Goal: Information Seeking & Learning: Learn about a topic

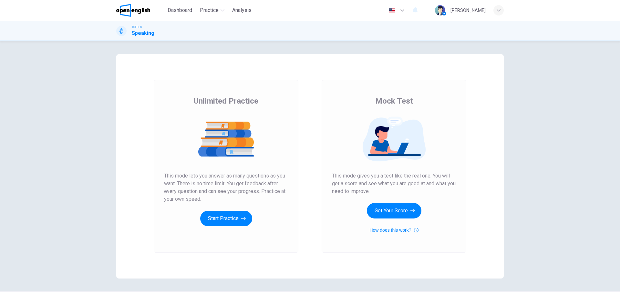
scroll to position [18, 0]
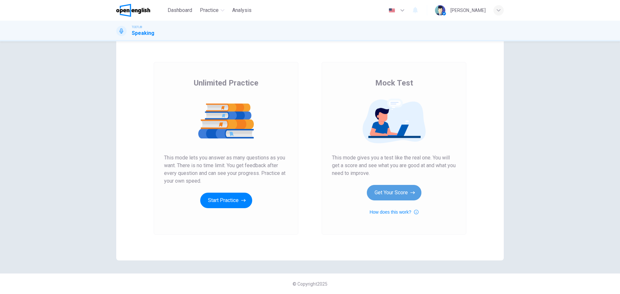
click at [392, 194] on button "Get Your Score" at bounding box center [394, 193] width 55 height 16
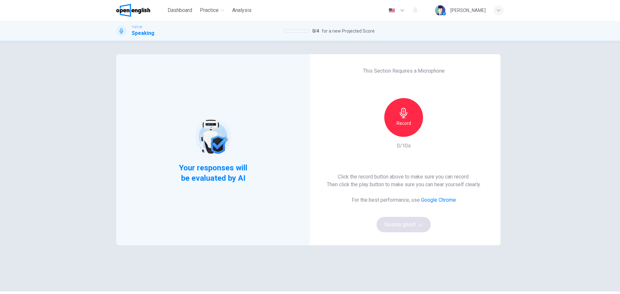
click at [553, 139] on div "Your responses will be evaluated by AI This Section Requires a Microphone Recor…" at bounding box center [310, 167] width 620 height 253
click at [406, 121] on h6 "Record" at bounding box center [404, 124] width 15 height 8
click at [403, 121] on h6 "Stop" at bounding box center [404, 124] width 10 height 8
click at [433, 131] on icon "button" at bounding box center [433, 132] width 6 height 6
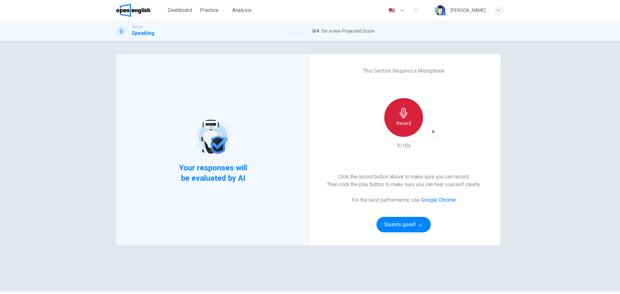
click at [403, 119] on div "Record" at bounding box center [403, 117] width 39 height 39
click at [436, 135] on div "Record" at bounding box center [404, 117] width 70 height 39
click at [434, 134] on icon "button" at bounding box center [433, 132] width 6 height 6
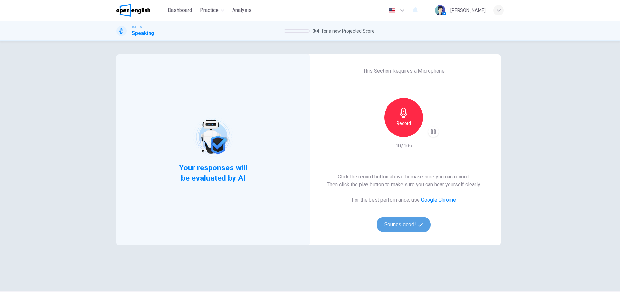
click at [393, 227] on button "Sounds good!" at bounding box center [404, 225] width 54 height 16
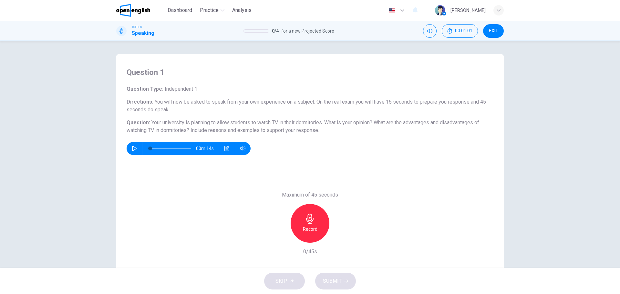
click at [310, 226] on h6 "Record" at bounding box center [310, 230] width 15 height 8
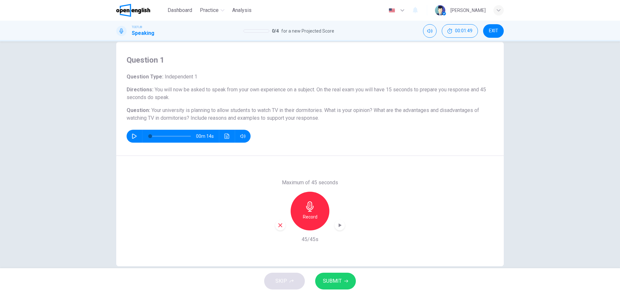
scroll to position [23, 0]
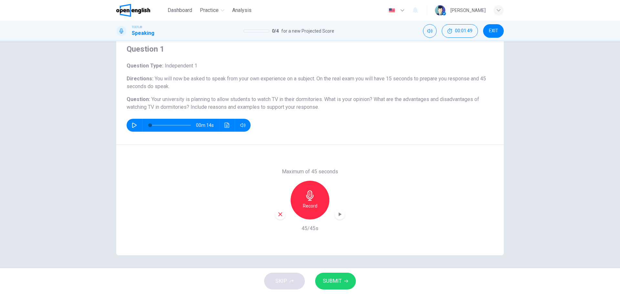
click at [330, 281] on span "SUBMIT" at bounding box center [332, 281] width 19 height 9
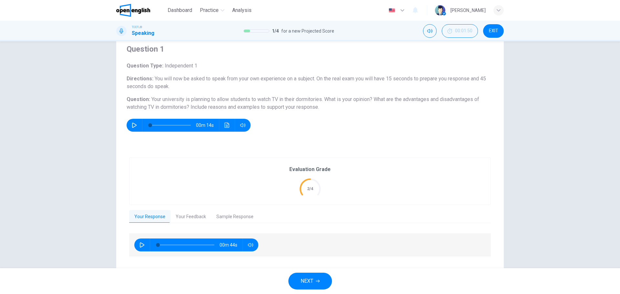
scroll to position [38, 0]
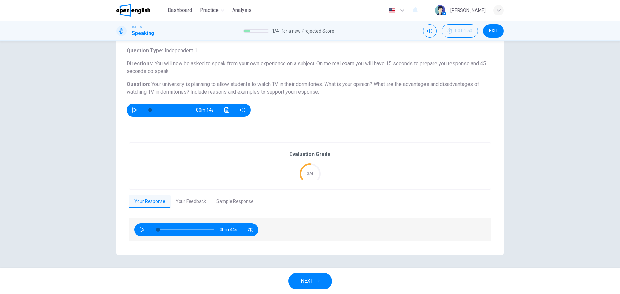
click at [136, 110] on button "button" at bounding box center [134, 110] width 10 height 13
type input "**"
type input "*"
click at [194, 201] on button "Your Feedback" at bounding box center [191, 202] width 41 height 14
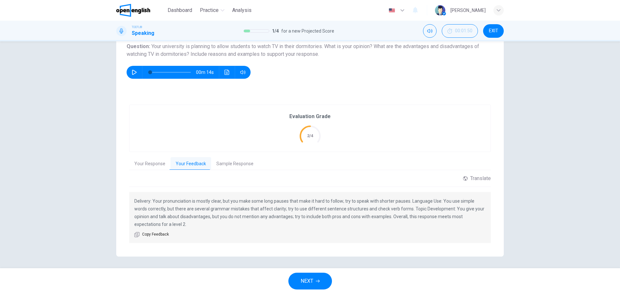
scroll to position [78, 0]
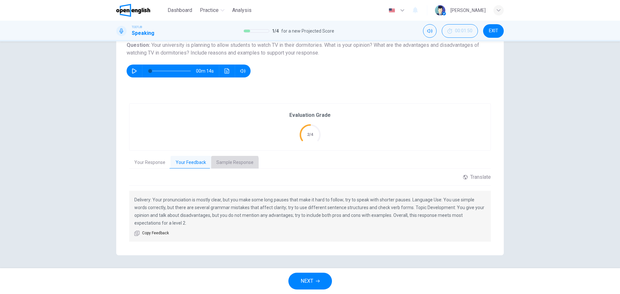
click at [230, 164] on button "Sample Response" at bounding box center [234, 163] width 47 height 14
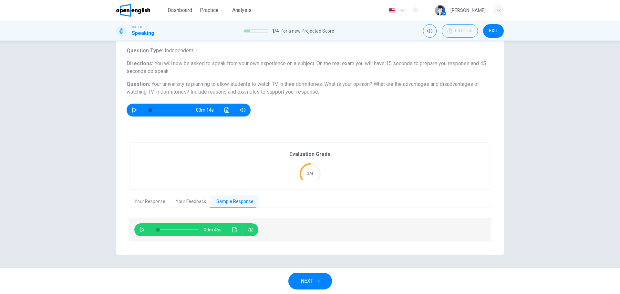
click at [140, 230] on icon "button" at bounding box center [142, 229] width 5 height 5
click at [232, 232] on icon "Click to see the audio transcription" at bounding box center [234, 229] width 5 height 5
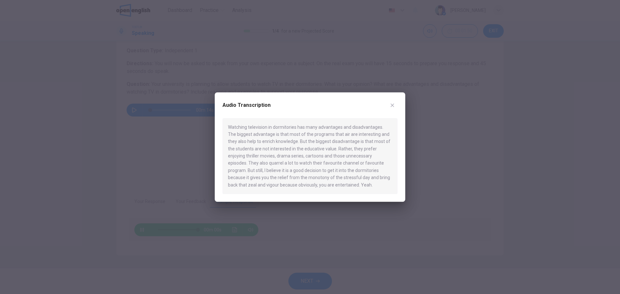
type input "*"
click at [393, 109] on button "button" at bounding box center [392, 105] width 10 height 10
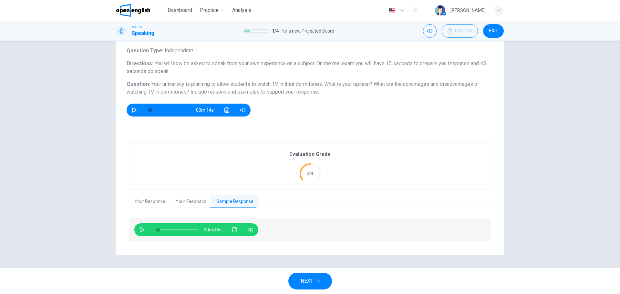
click at [152, 204] on button "Your Response" at bounding box center [149, 202] width 41 height 14
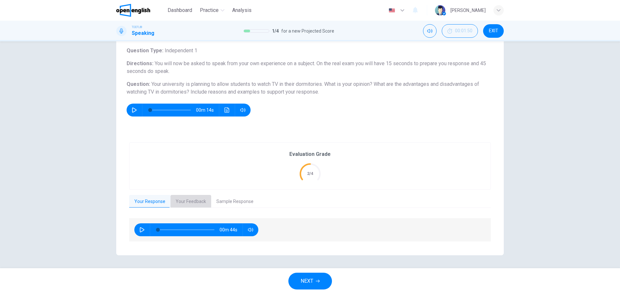
click at [176, 206] on button "Your Feedback" at bounding box center [191, 202] width 41 height 14
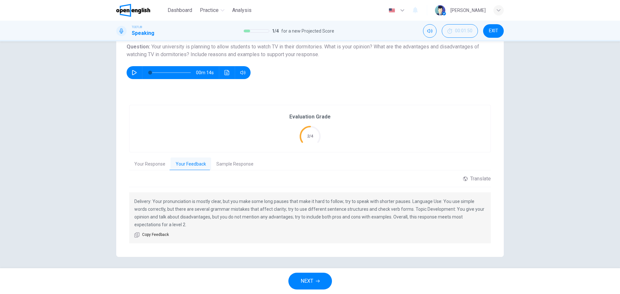
scroll to position [78, 0]
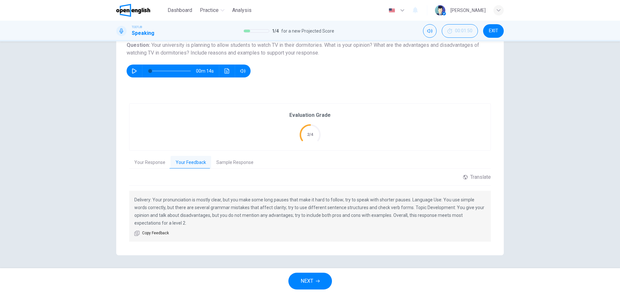
click at [310, 281] on span "NEXT" at bounding box center [307, 281] width 13 height 9
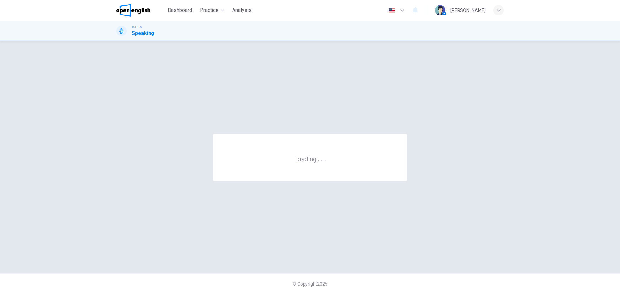
scroll to position [0, 0]
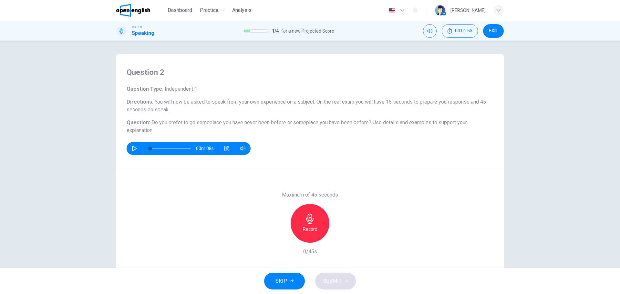
click at [132, 148] on icon "button" at bounding box center [134, 148] width 5 height 5
type input "*"
click at [311, 226] on h6 "Record" at bounding box center [310, 230] width 15 height 8
click at [335, 284] on span "SUBMIT" at bounding box center [332, 281] width 19 height 9
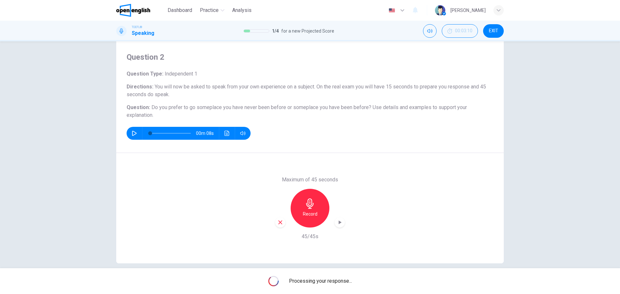
scroll to position [23, 0]
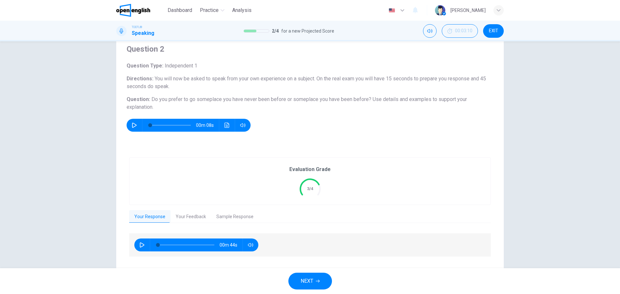
click at [191, 219] on button "Your Feedback" at bounding box center [191, 217] width 41 height 14
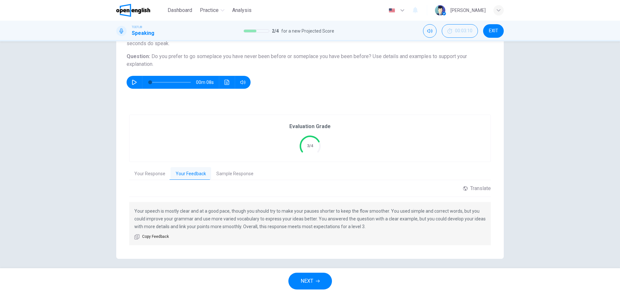
scroll to position [70, 0]
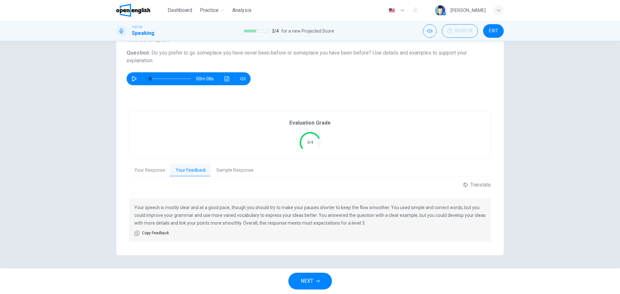
click at [242, 173] on button "Sample Response" at bounding box center [234, 171] width 47 height 14
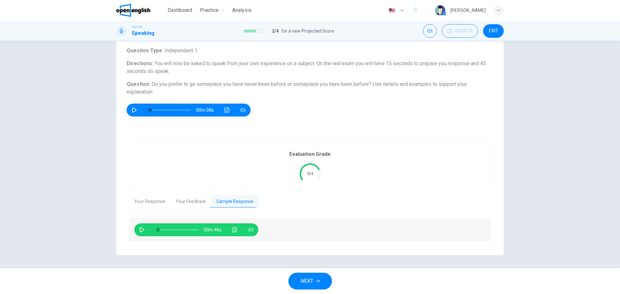
scroll to position [38, 0]
click at [140, 230] on icon "button" at bounding box center [142, 229] width 5 height 5
type input "**"
click at [233, 229] on icon "Click to see the audio transcription" at bounding box center [234, 229] width 5 height 5
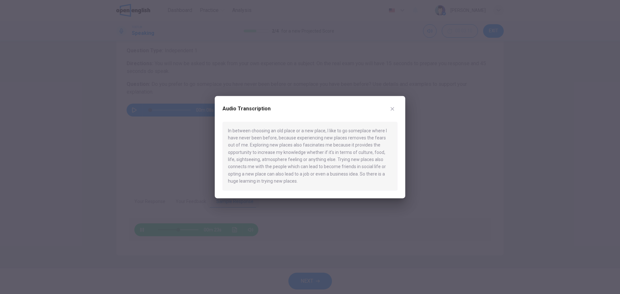
click at [394, 109] on icon "button" at bounding box center [392, 108] width 5 height 5
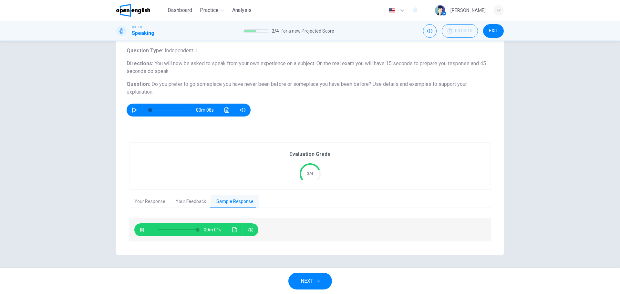
type input "*"
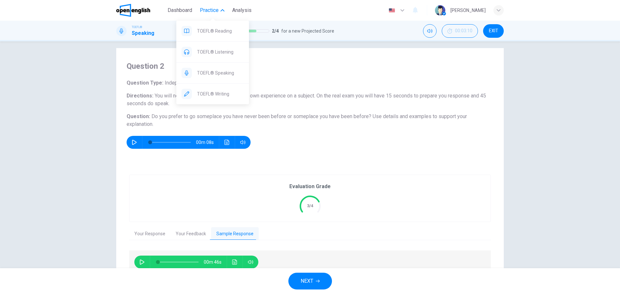
click at [216, 10] on span "Practice" at bounding box center [209, 10] width 19 height 8
click at [246, 11] on span "Analysis" at bounding box center [241, 10] width 19 height 8
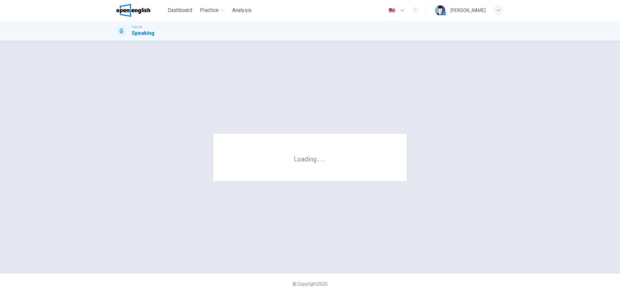
scroll to position [0, 0]
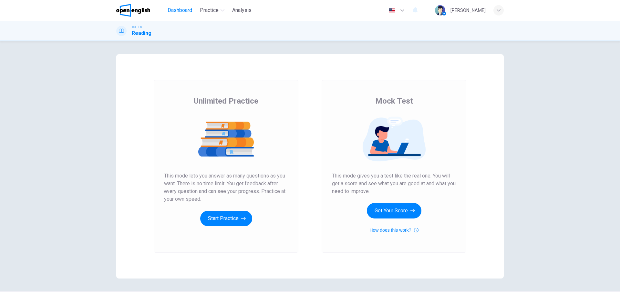
click at [190, 13] on span "Dashboard" at bounding box center [180, 10] width 25 height 8
click at [232, 220] on button "Start Practice" at bounding box center [226, 219] width 52 height 16
